Goal: Find specific page/section: Find specific page/section

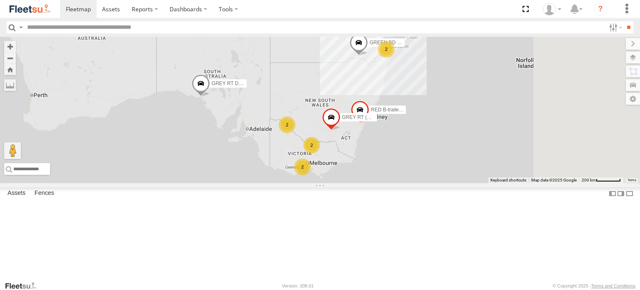
click at [405, 126] on div "2 RED B-trailer 41ft RT 2 GREY RT DOLLY 2 GREEN BD (A) GREY RT (B) 13.72m 2" at bounding box center [320, 110] width 640 height 146
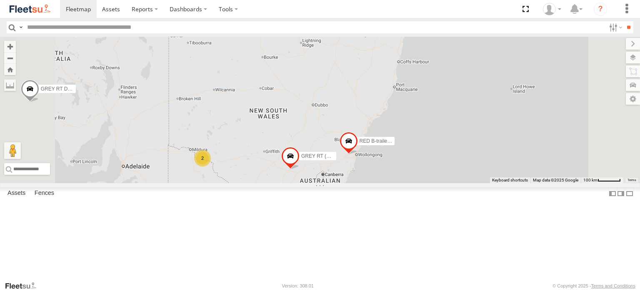
click at [355, 20] on span at bounding box center [346, 8] width 18 height 23
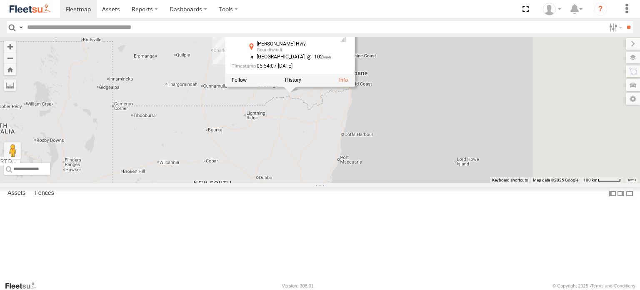
drag, startPoint x: 408, startPoint y: 150, endPoint x: 377, endPoint y: 171, distance: 37.5
click at [382, 171] on div "RED B-trailer 41ft RT GREY RT [PERSON_NAME] BD (A) GREY RT (B) 13.72m 2 2 WHITE…" at bounding box center [320, 110] width 640 height 146
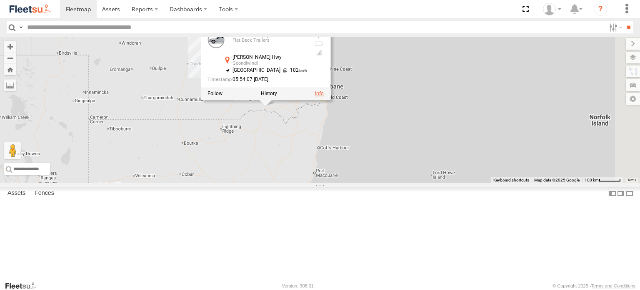
click at [324, 96] on link at bounding box center [319, 93] width 9 height 6
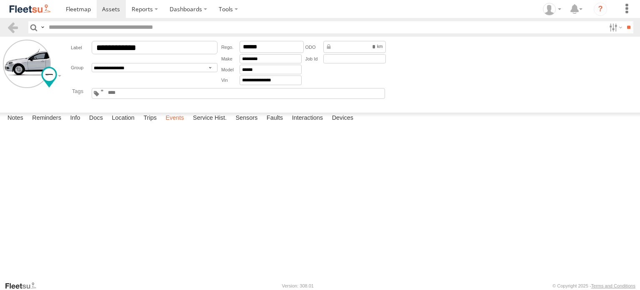
click at [178, 124] on label "Events" at bounding box center [174, 119] width 27 height 12
